Goal: Information Seeking & Learning: Learn about a topic

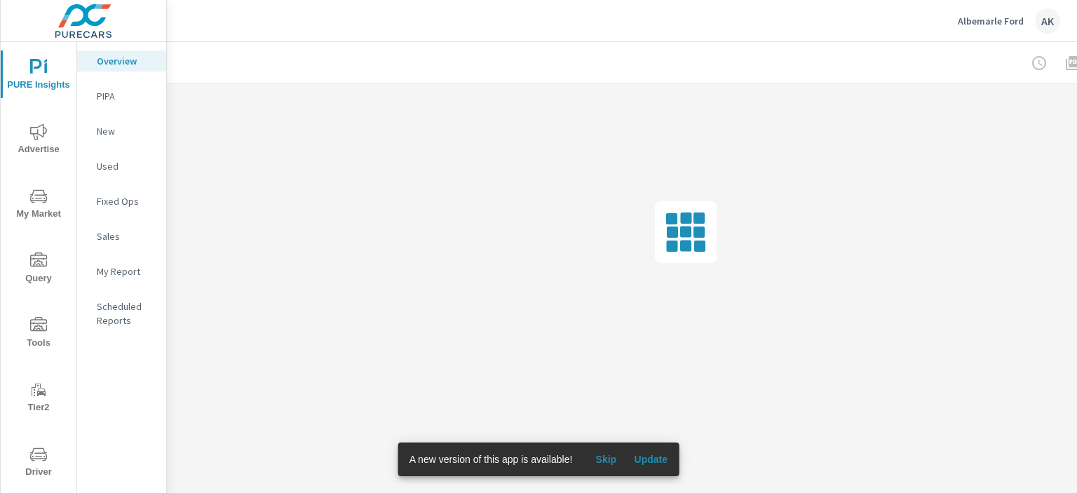
click at [53, 212] on span "My Market" at bounding box center [38, 205] width 67 height 34
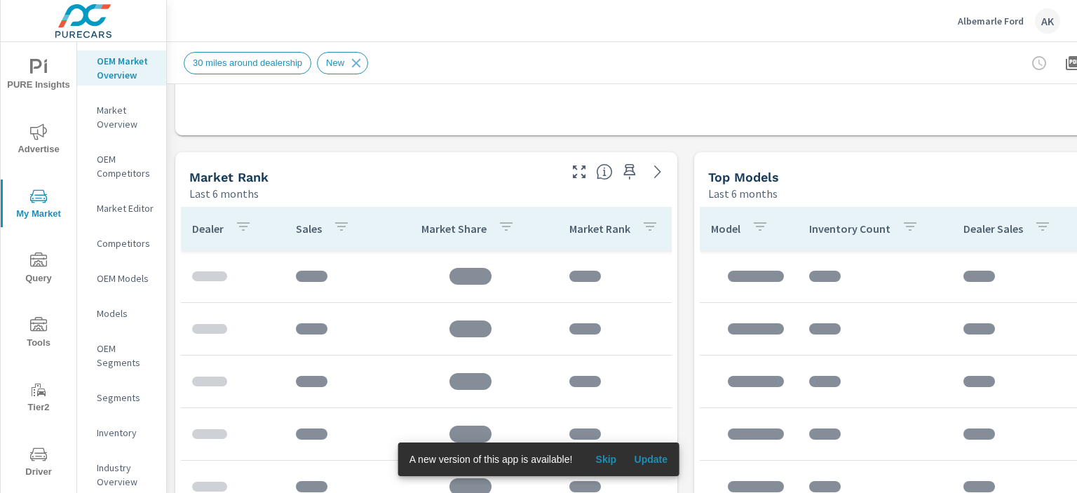
scroll to position [631, 0]
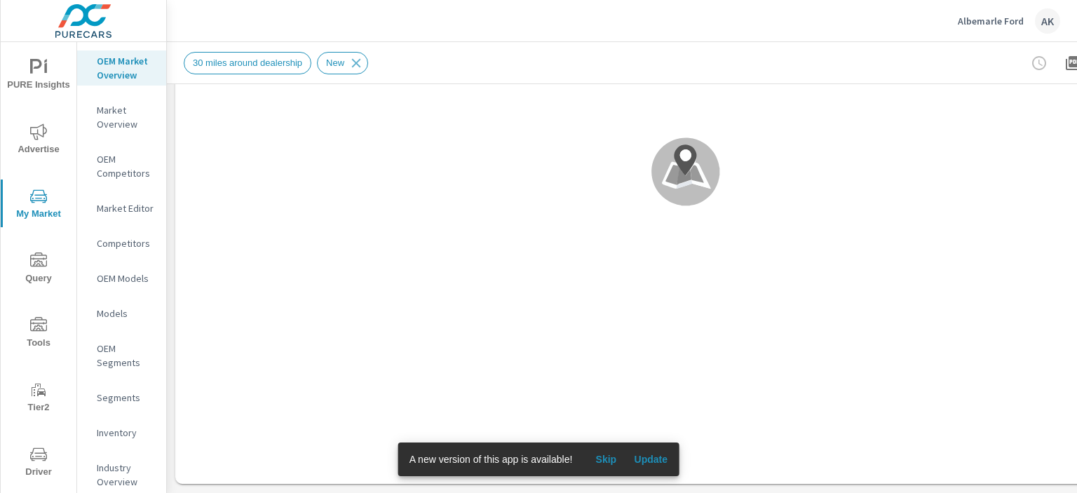
scroll to position [280, 0]
click at [652, 461] on span "Update" at bounding box center [651, 459] width 34 height 13
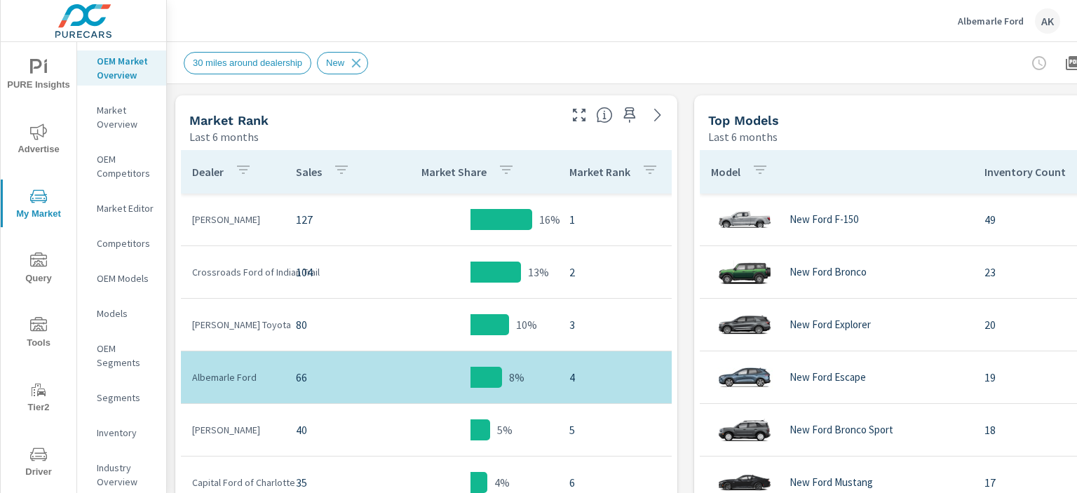
scroll to position [701, 0]
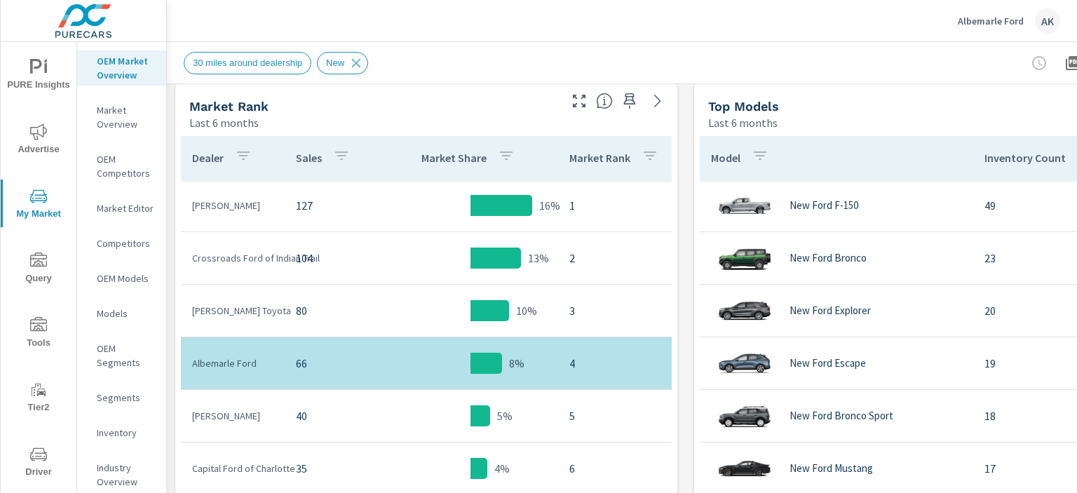
click at [203, 316] on p "[PERSON_NAME] Toyota" at bounding box center [232, 311] width 81 height 14
click at [203, 317] on p "[PERSON_NAME] Toyota" at bounding box center [232, 311] width 81 height 14
click at [225, 210] on p "[PERSON_NAME]" at bounding box center [232, 205] width 81 height 14
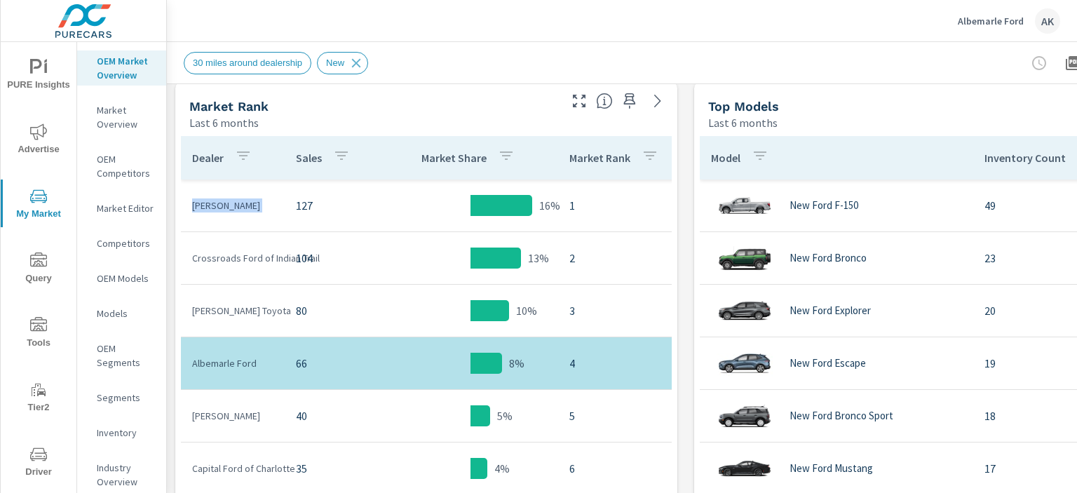
click at [225, 210] on p "[PERSON_NAME]" at bounding box center [232, 205] width 81 height 14
click at [233, 257] on p "Crossroads Ford of Indian Trail" at bounding box center [232, 258] width 81 height 14
copy p "Crossroads Ford of Indian Trail"
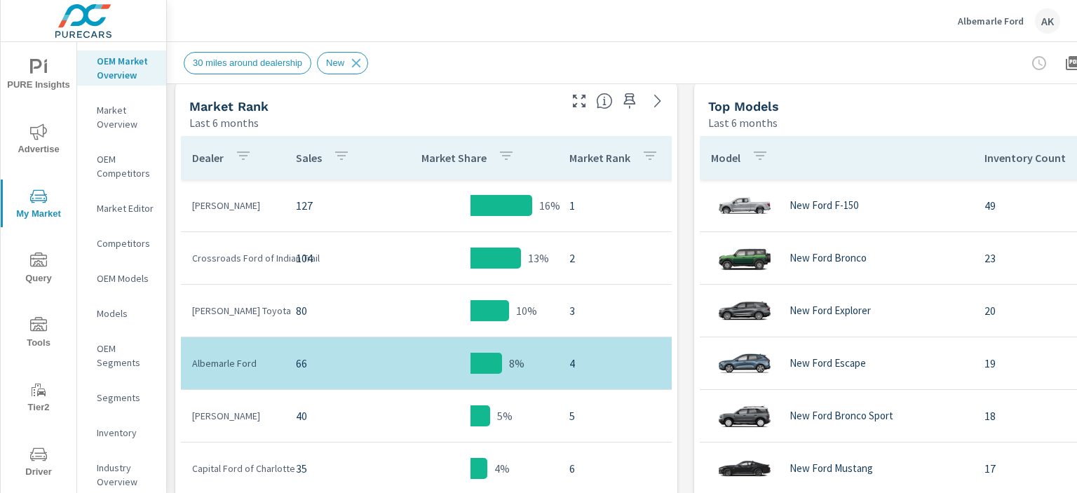
click at [247, 306] on p "[PERSON_NAME] Toyota" at bounding box center [232, 311] width 81 height 14
click at [236, 311] on p "[PERSON_NAME] Toyota" at bounding box center [232, 311] width 81 height 14
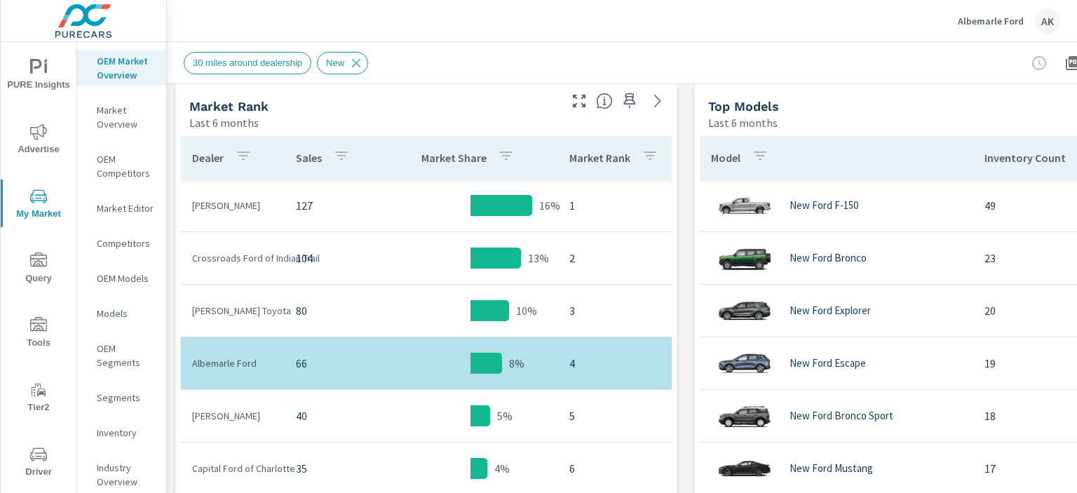
click at [236, 413] on p "[PERSON_NAME]" at bounding box center [232, 416] width 81 height 14
click at [236, 414] on p "[PERSON_NAME]" at bounding box center [232, 416] width 81 height 14
drag, startPoint x: 266, startPoint y: 414, endPoint x: 177, endPoint y: 414, distance: 89.0
click at [177, 414] on div "Dealer Sales Market Share Market Rank Hilbish Ford 127 16% 1 Crossroads Ford of…" at bounding box center [426, 384] width 502 height 509
click at [196, 420] on p "[PERSON_NAME]" at bounding box center [232, 416] width 81 height 14
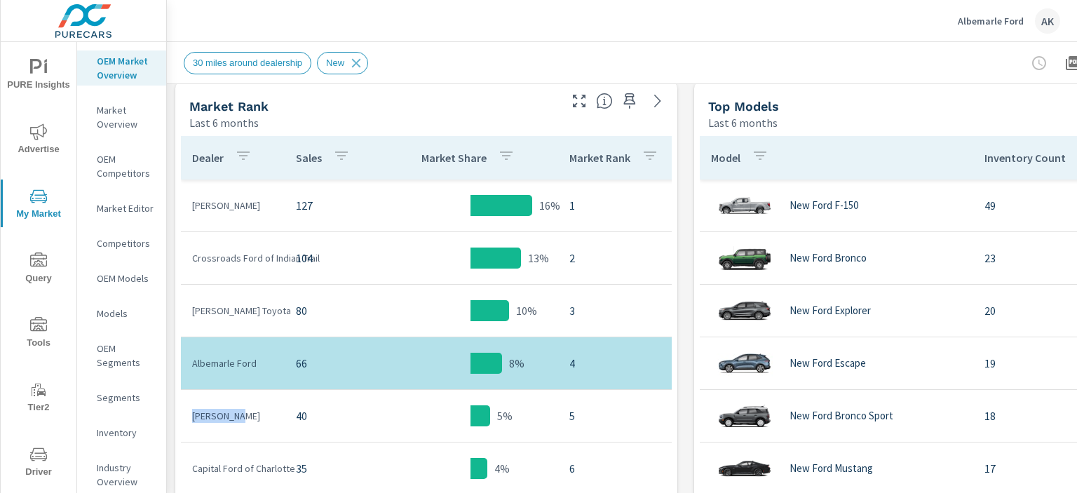
click at [193, 419] on p "[PERSON_NAME]" at bounding box center [232, 416] width 81 height 14
drag, startPoint x: 196, startPoint y: 419, endPoint x: 266, endPoint y: 419, distance: 70.1
click at [266, 419] on p "[PERSON_NAME]" at bounding box center [232, 416] width 81 height 14
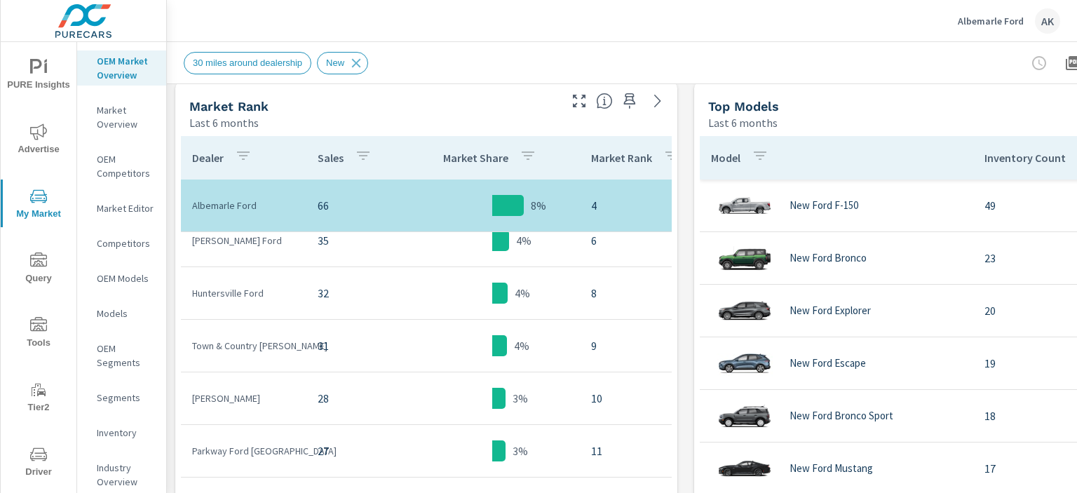
scroll to position [210, 0]
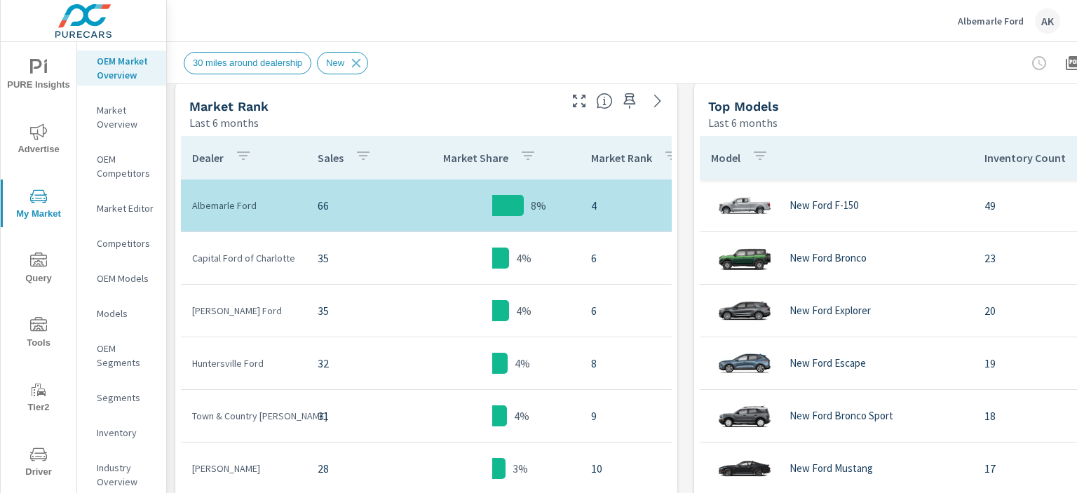
click at [240, 260] on p "Capital Ford of Charlotte" at bounding box center [243, 258] width 103 height 14
copy p "Capital Ford of Charlotte"
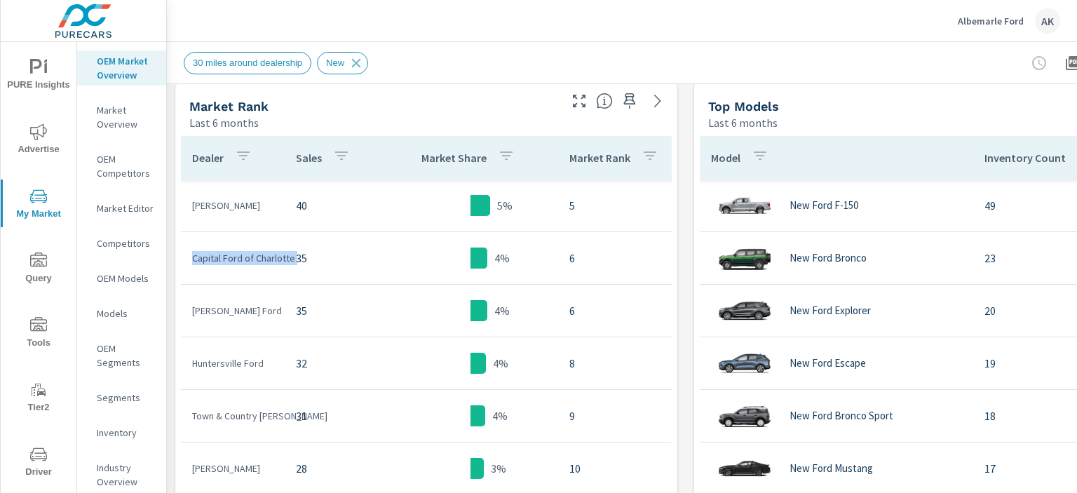
scroll to position [140, 0]
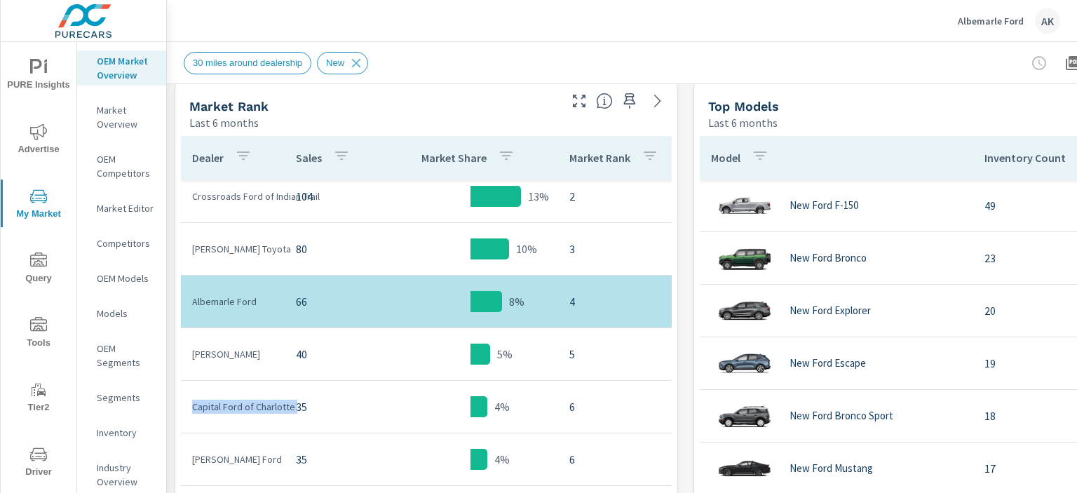
scroll to position [70, 0]
